Goal: Task Accomplishment & Management: Use online tool/utility

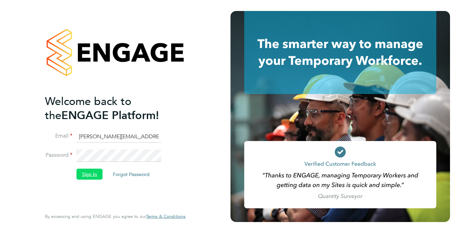
click at [95, 174] on button "Sign In" at bounding box center [89, 173] width 26 height 11
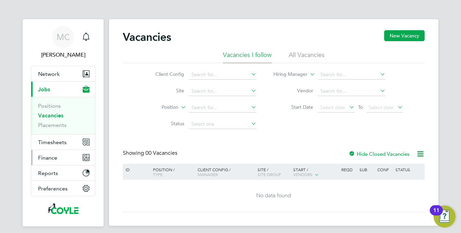
click at [42, 156] on span "Finance" at bounding box center [47, 157] width 19 height 7
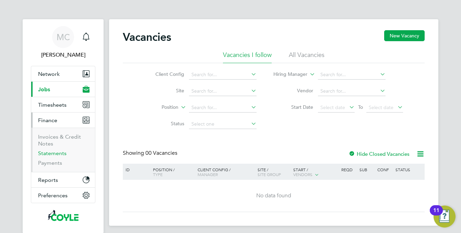
click at [48, 152] on link "Statements" at bounding box center [52, 153] width 28 height 7
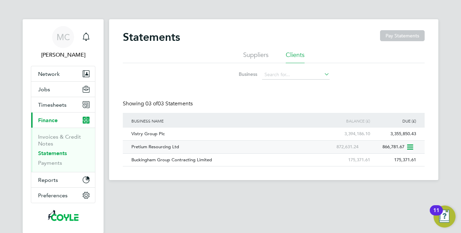
click at [411, 146] on icon at bounding box center [409, 147] width 7 height 8
click at [390, 163] on li "Download statement" at bounding box center [385, 163] width 55 height 10
click at [49, 140] on li "Invoices & Credit Notes" at bounding box center [63, 141] width 51 height 16
click at [50, 137] on link "Invoices & Credit Notes" at bounding box center [59, 139] width 43 height 13
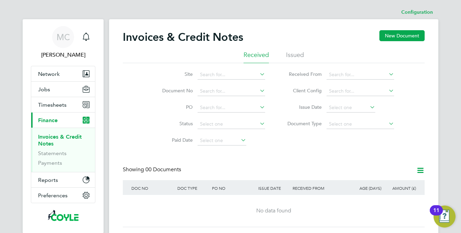
click at [300, 54] on li "Issued" at bounding box center [295, 57] width 18 height 12
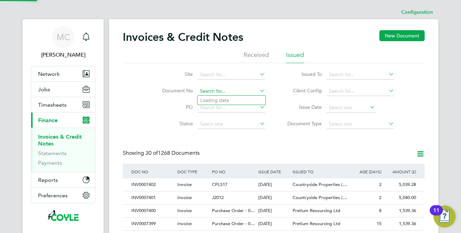
click at [211, 91] on input at bounding box center [232, 91] width 68 height 10
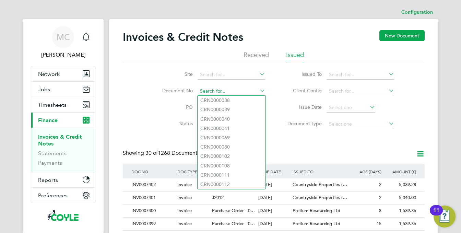
paste input "INV0007400"
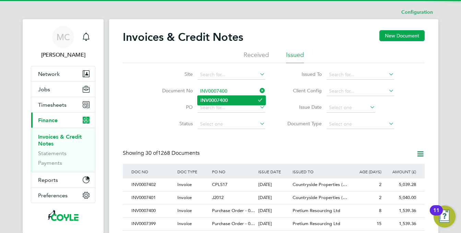
type input "INV0007400"
click at [215, 97] on li "INV0007400" at bounding box center [232, 100] width 68 height 9
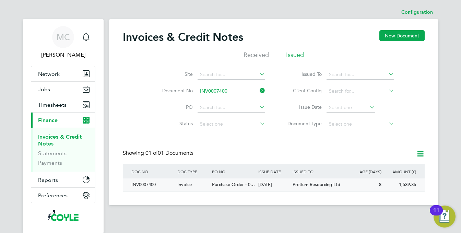
click at [237, 184] on span "Purchase Order - 0…" at bounding box center [233, 184] width 43 height 6
